Goal: Information Seeking & Learning: Learn about a topic

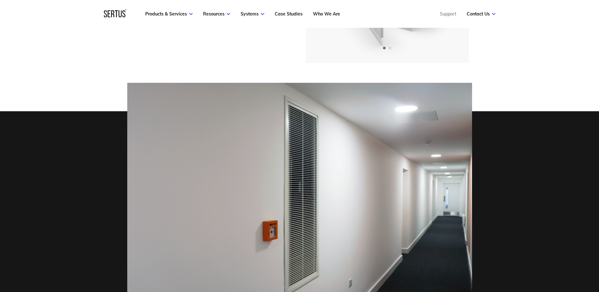
scroll to position [410, 0]
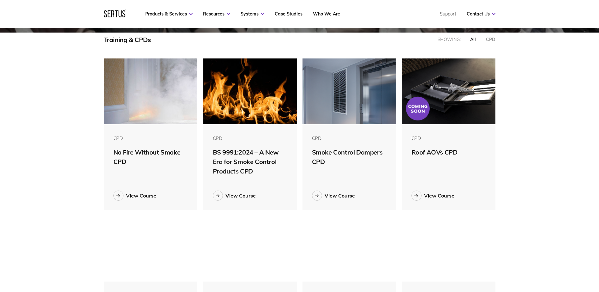
scroll to position [158, 0]
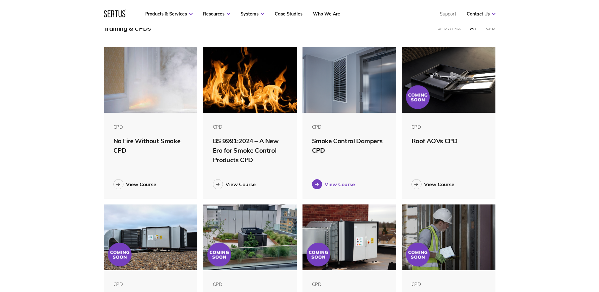
click at [330, 186] on div "View Course" at bounding box center [339, 184] width 30 height 6
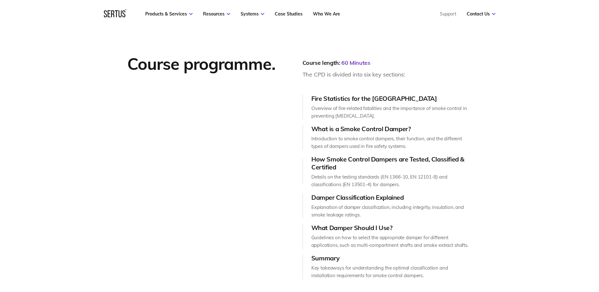
scroll to position [821, 0]
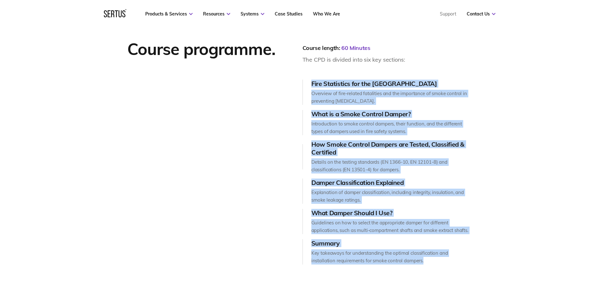
drag, startPoint x: 407, startPoint y: 265, endPoint x: 312, endPoint y: 84, distance: 203.9
click at [312, 84] on div "Course programme. Course length: 60 Minutes The CPD is divided into six key sec…" at bounding box center [299, 151] width 599 height 273
copy div "Fire Statistics for the UK Overview of fire-related fatalities and the importan…"
click at [261, 150] on div "Course programme." at bounding box center [214, 152] width 175 height 226
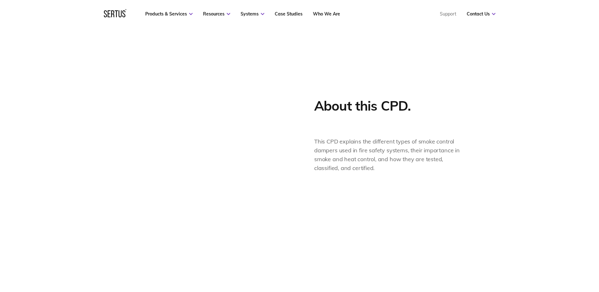
scroll to position [442, 0]
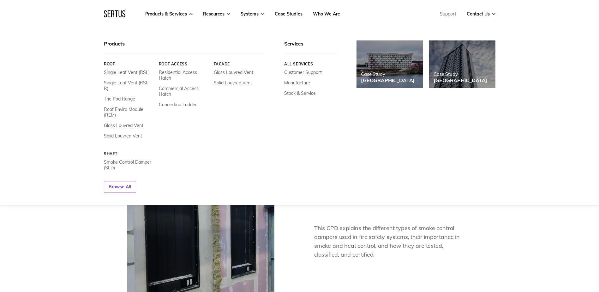
click at [114, 15] on icon at bounding box center [115, 13] width 22 height 8
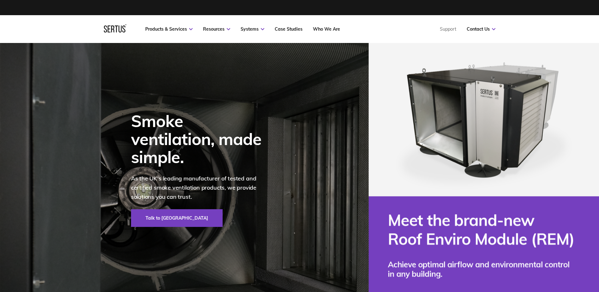
click at [264, 113] on div "Smoke ventilation, made simple. As the UK's leading manufacturer of tested and …" at bounding box center [197, 169] width 165 height 253
